Goal: Communication & Community: Answer question/provide support

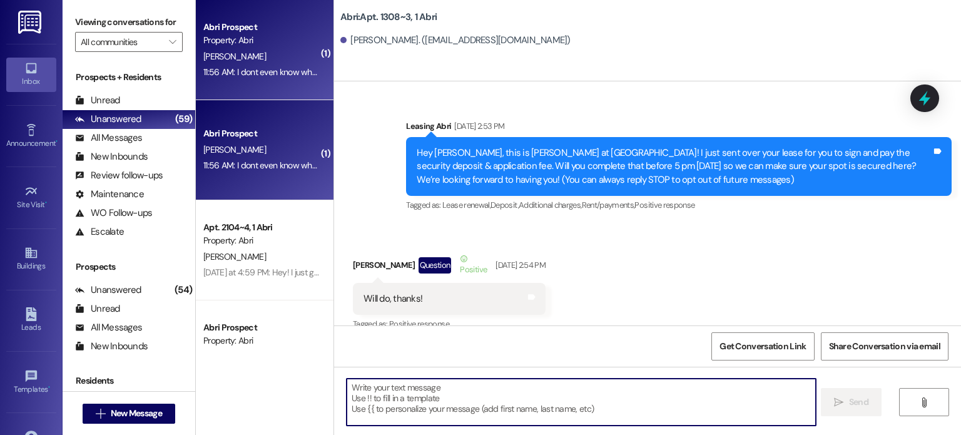
scroll to position [31864, 0]
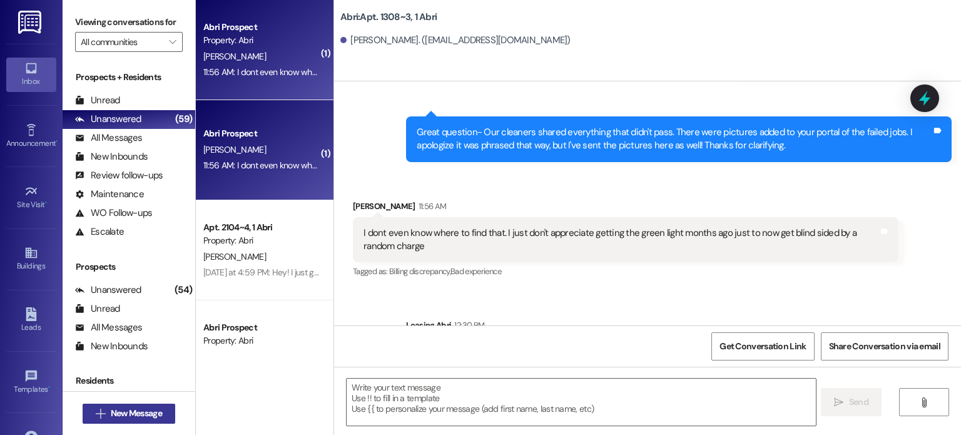
click at [156, 414] on span "New Message" at bounding box center [136, 412] width 51 height 13
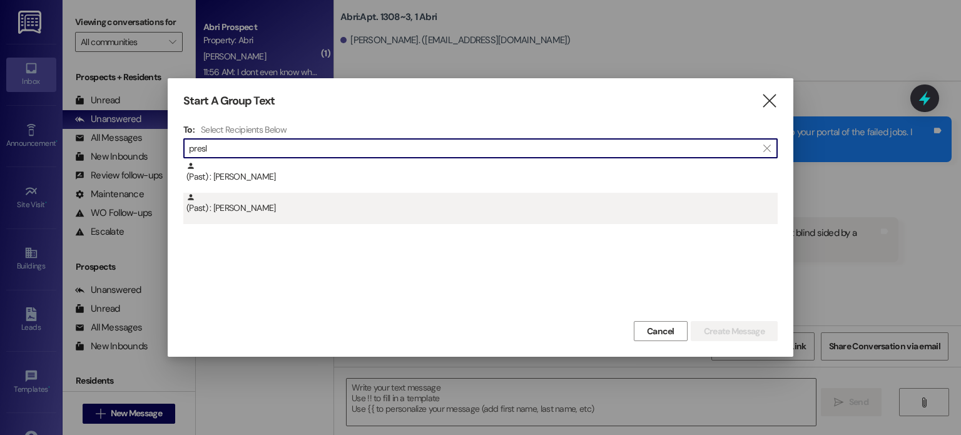
type input "presl"
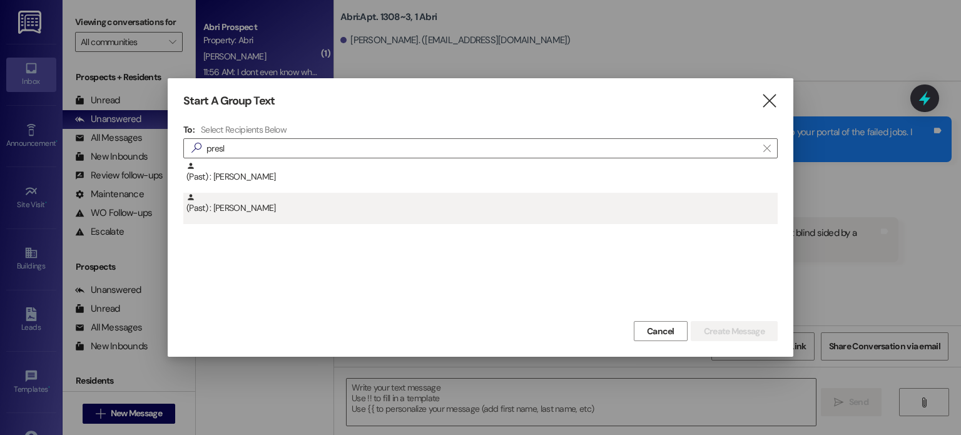
click at [288, 211] on div "(Past) : [PERSON_NAME]" at bounding box center [481, 204] width 591 height 22
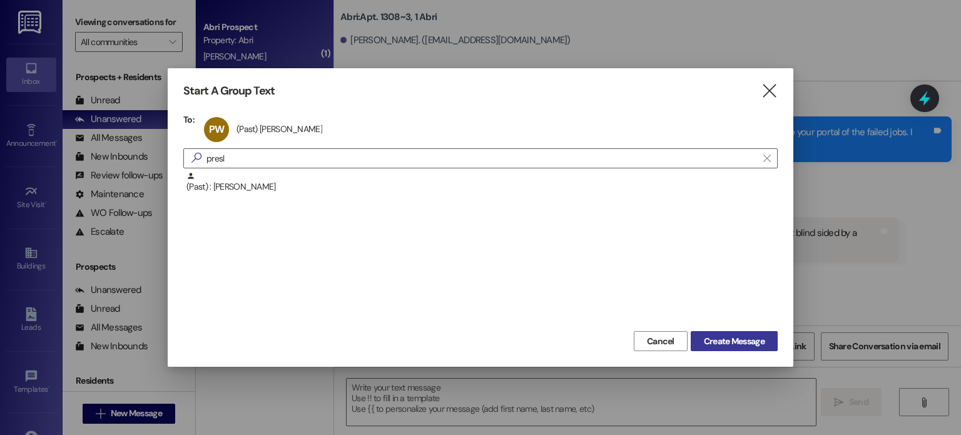
click at [705, 341] on span "Create Message" at bounding box center [734, 341] width 61 height 13
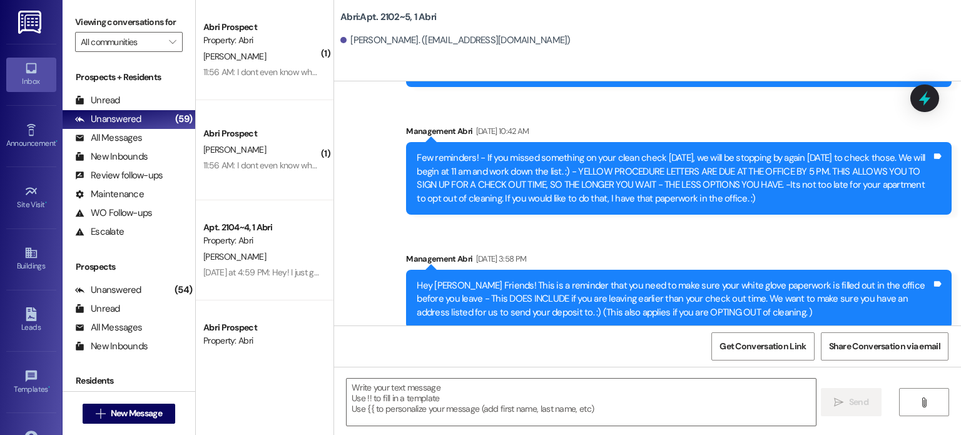
scroll to position [18662, 0]
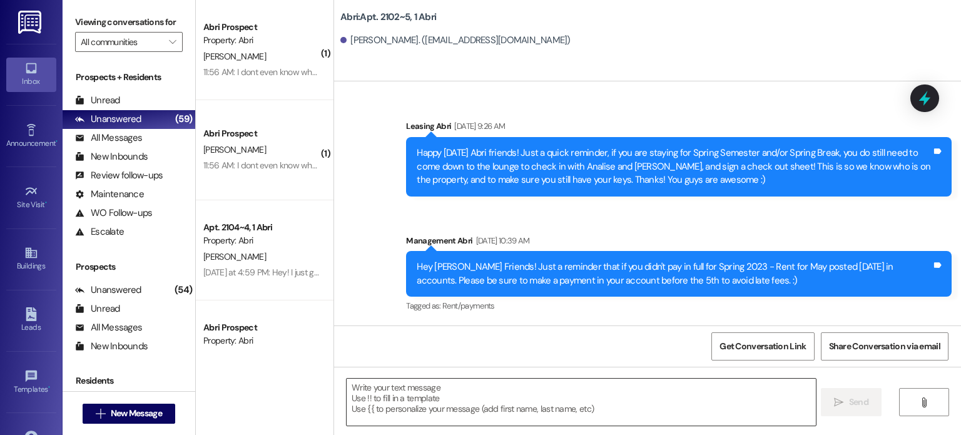
click at [500, 382] on textarea at bounding box center [580, 401] width 468 height 47
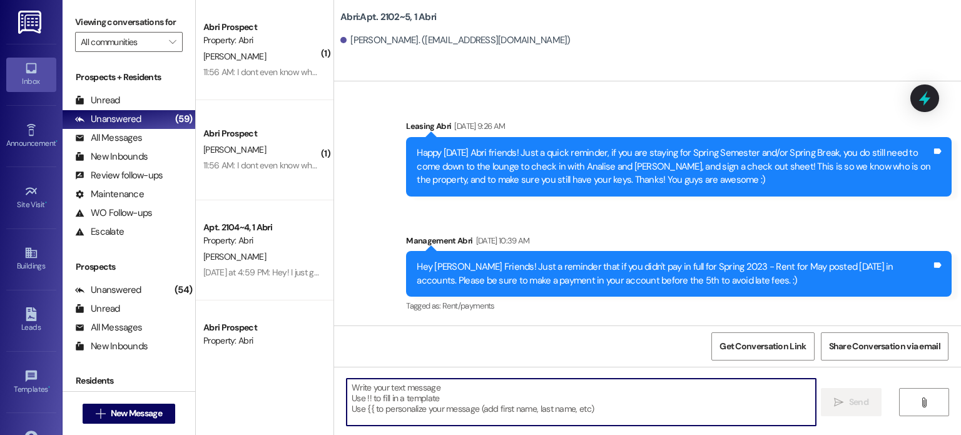
paste textarea "Hi [Resident Name], You're receiving this email as confirmation that you have a…"
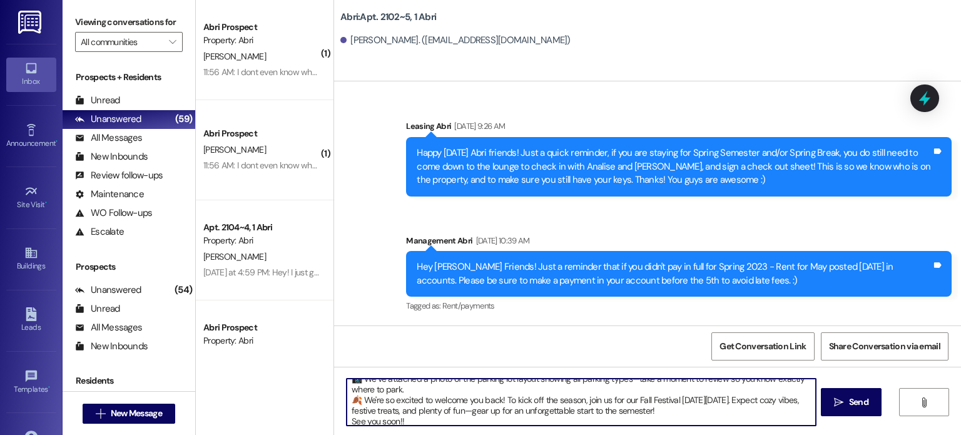
scroll to position [67, 0]
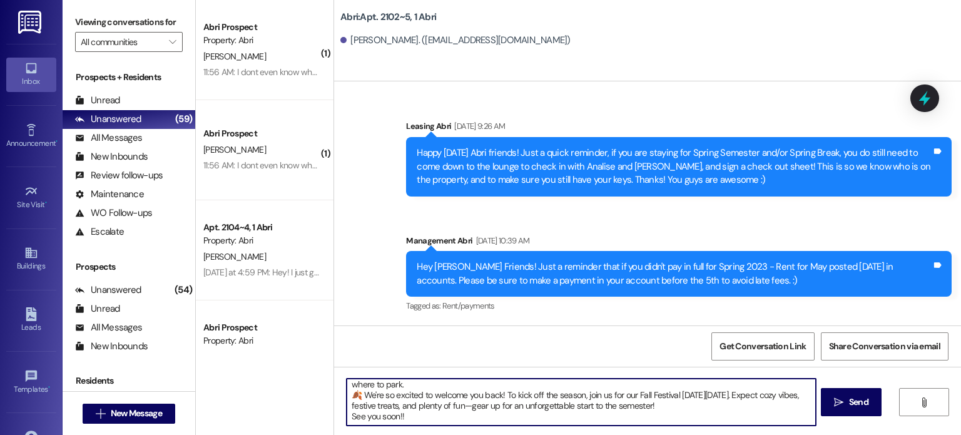
click at [387, 405] on textarea "Hi [Resident Name], You're receiving this email as confirmation that you have a…" at bounding box center [580, 401] width 468 height 47
click at [800, 395] on textarea "Hi [Resident Name], You're receiving this email as confirmation that you have a…" at bounding box center [580, 401] width 468 height 47
click at [370, 403] on textarea "Hi [Resident Name], You're receiving this email as confirmation that you have a…" at bounding box center [580, 401] width 468 height 47
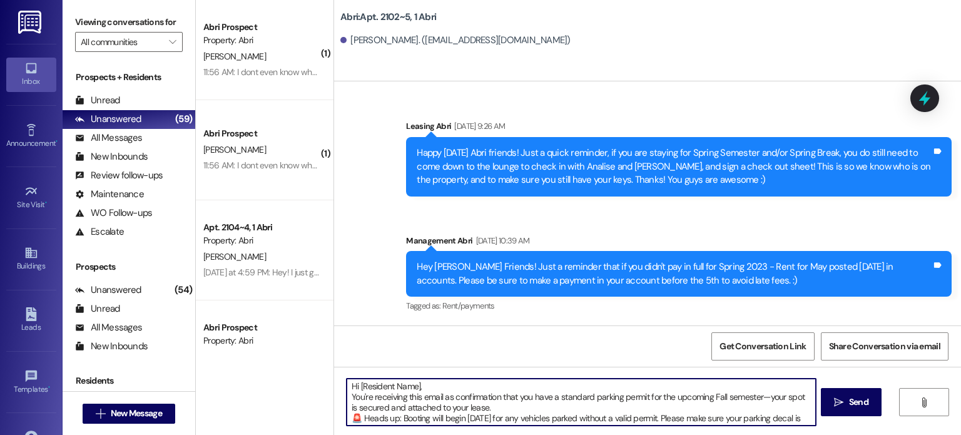
scroll to position [0, 0]
click at [413, 388] on textarea "Hi [Resident Name], You're receiving this email as confirmation that you have a…" at bounding box center [580, 401] width 468 height 47
type textarea "Hey! You're receiving this email as confirmation that you have a standard parki…"
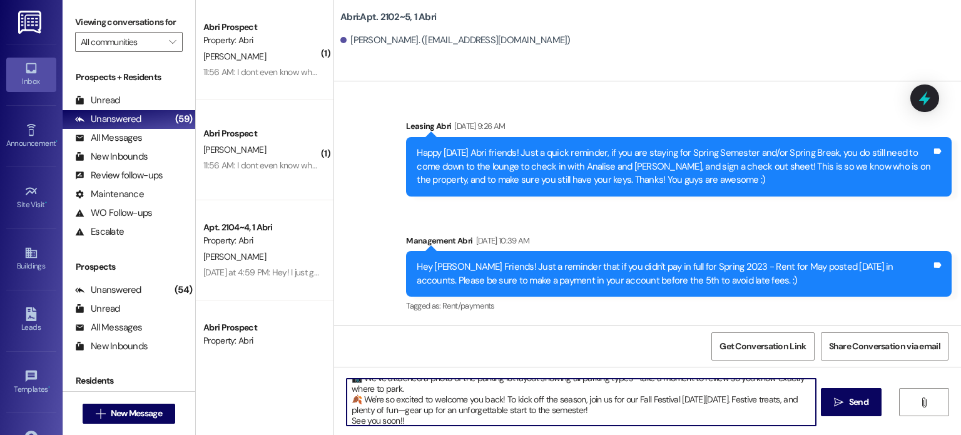
scroll to position [67, 0]
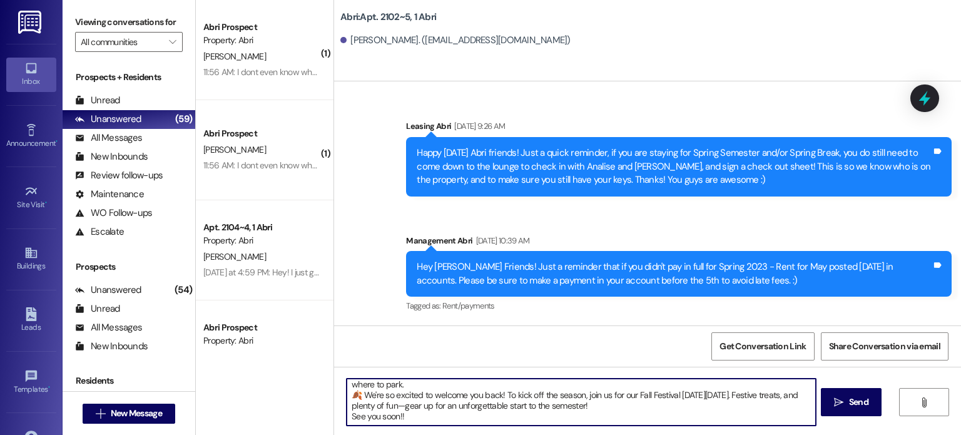
click at [433, 422] on textarea "Hey! You're receiving this email as confirmation that you have a standard parki…" at bounding box center [580, 401] width 468 height 47
click at [416, 418] on textarea "Hey! You're receiving this email as confirmation that you have a standard parki…" at bounding box center [580, 401] width 468 height 47
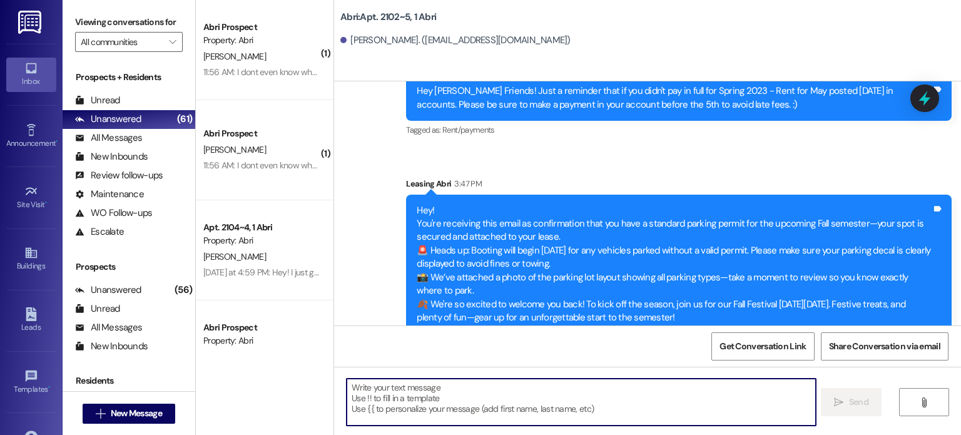
scroll to position [18870, 0]
